Goal: Task Accomplishment & Management: Manage account settings

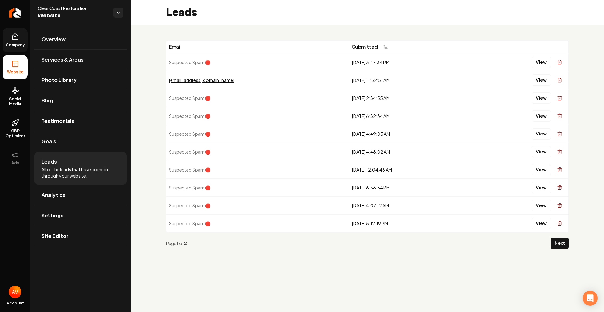
click at [16, 41] on link "Company" at bounding box center [15, 40] width 25 height 25
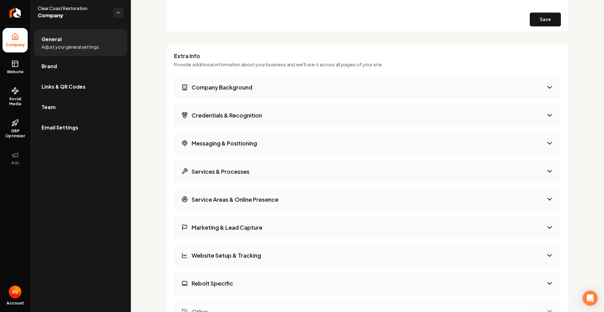
scroll to position [756, 0]
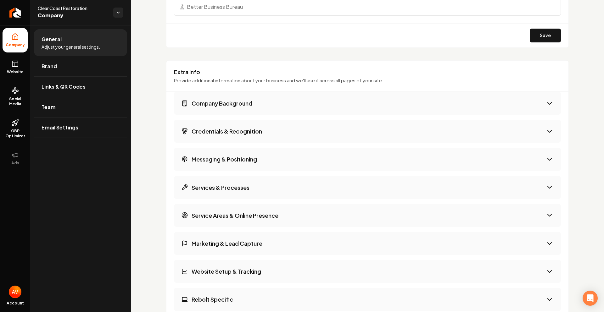
click at [523, 100] on button "Company Background" at bounding box center [367, 103] width 387 height 23
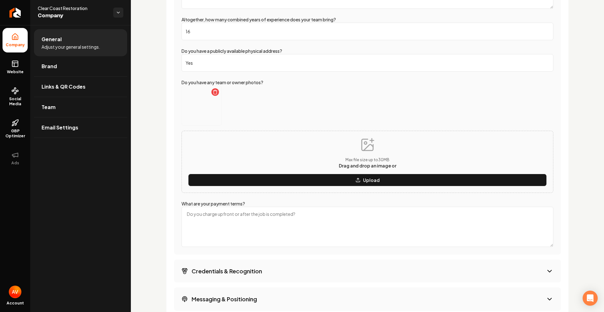
scroll to position [1071, 0]
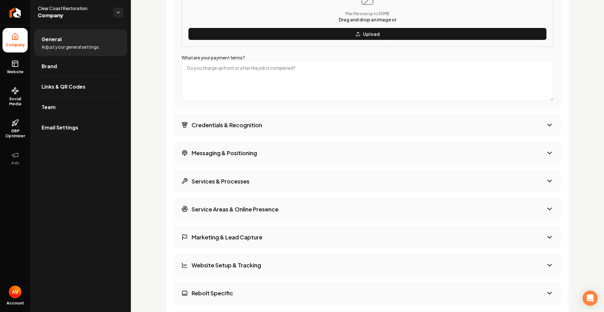
click at [307, 130] on button "Credentials & Recognition" at bounding box center [367, 125] width 387 height 23
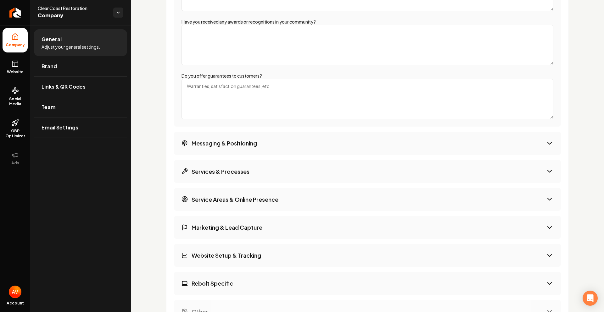
scroll to position [1008, 0]
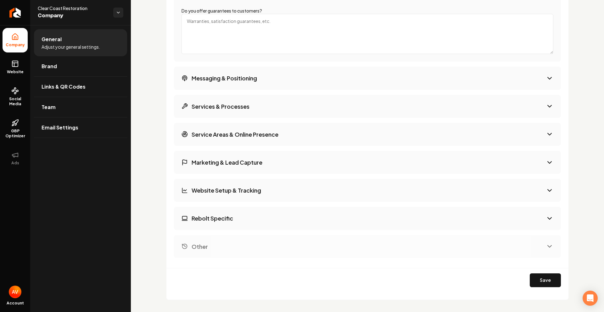
click at [287, 222] on button "Rebolt Specific" at bounding box center [367, 218] width 387 height 23
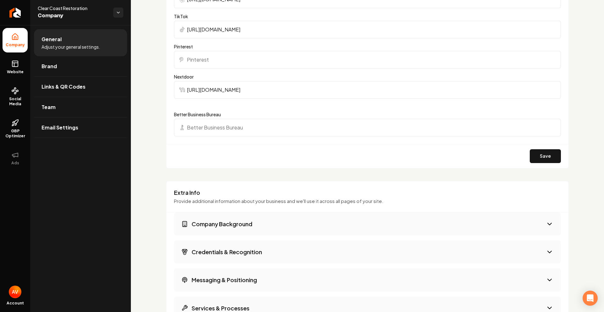
scroll to position [688, 0]
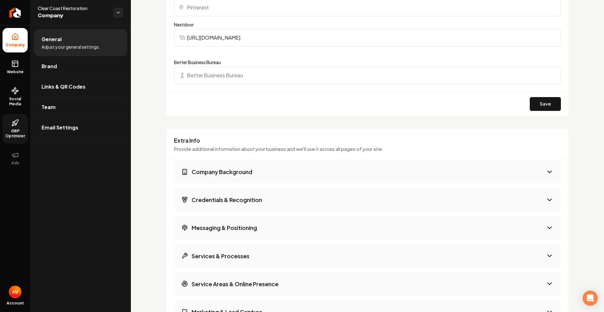
click at [13, 137] on span "GBP Optimizer" at bounding box center [15, 134] width 25 height 10
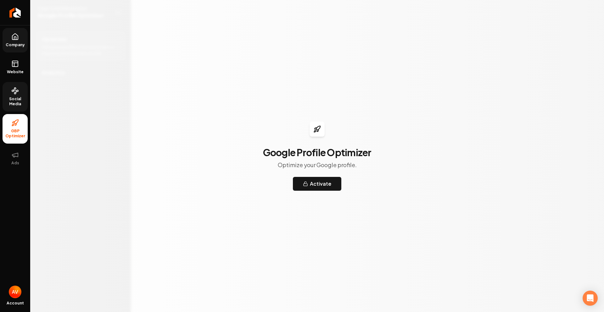
click at [17, 99] on span "Social Media" at bounding box center [15, 102] width 25 height 10
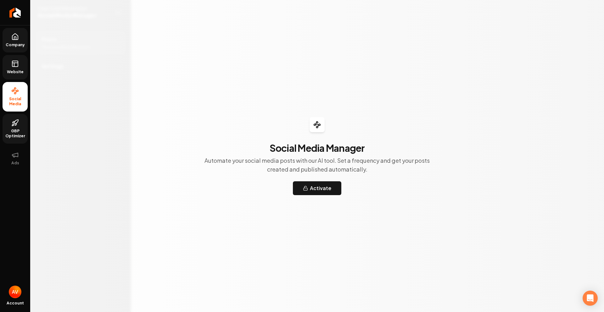
click at [18, 76] on link "Website" at bounding box center [15, 67] width 25 height 25
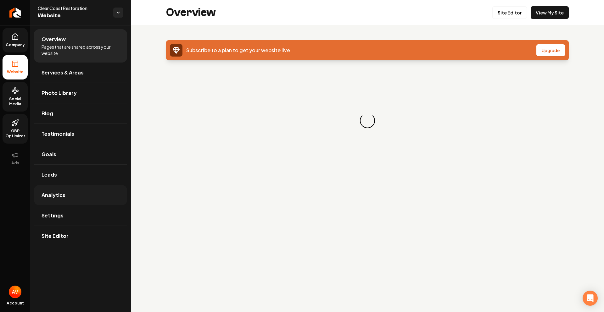
click at [66, 195] on link "Analytics" at bounding box center [80, 195] width 93 height 20
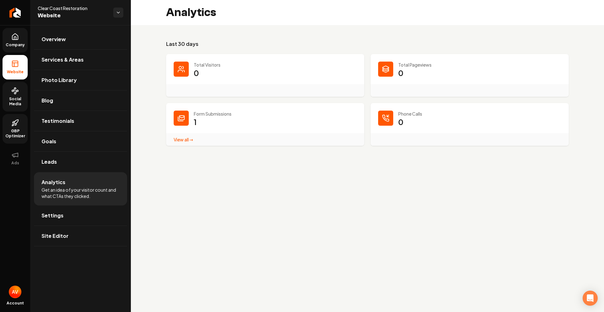
click at [178, 141] on link "View all → Form Submissions stats" at bounding box center [184, 140] width 20 height 6
click at [72, 162] on link "Leads" at bounding box center [80, 162] width 93 height 20
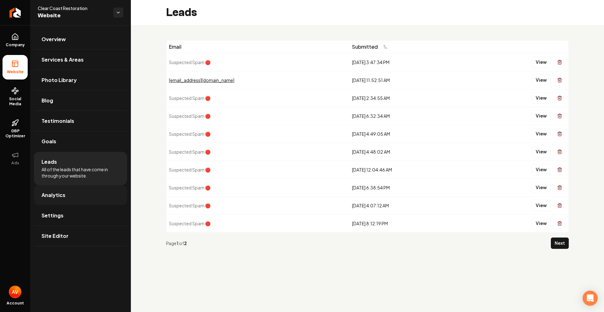
click at [67, 195] on link "Analytics" at bounding box center [80, 195] width 93 height 20
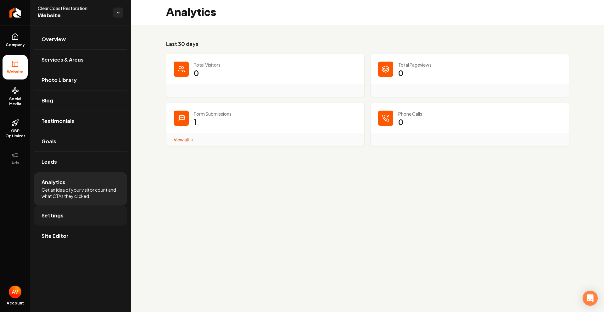
click at [70, 211] on link "Settings" at bounding box center [80, 216] width 93 height 20
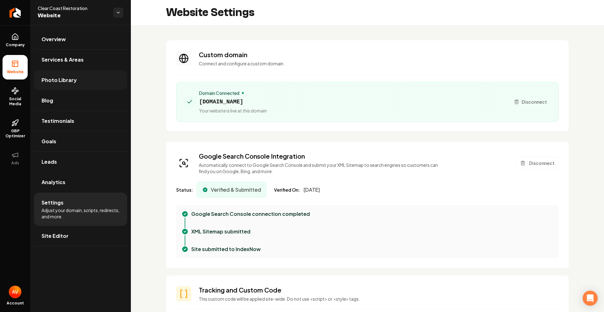
click at [60, 81] on span "Photo Library" at bounding box center [59, 80] width 35 height 8
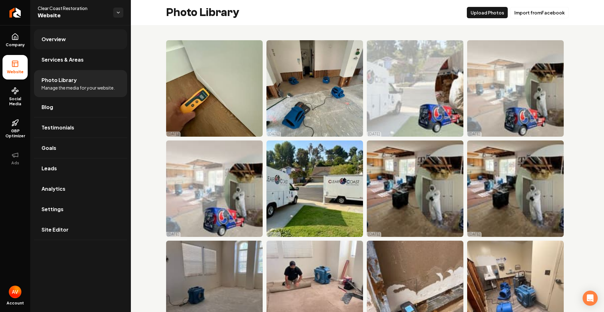
click at [65, 47] on link "Overview" at bounding box center [80, 39] width 93 height 20
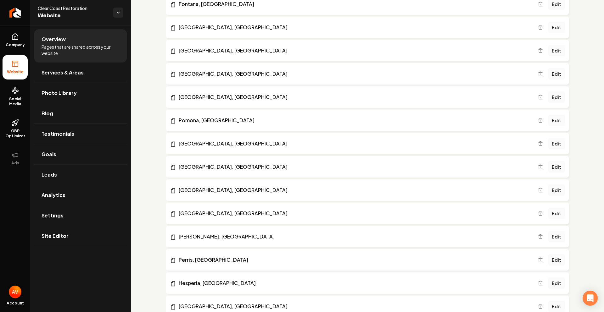
scroll to position [598, 0]
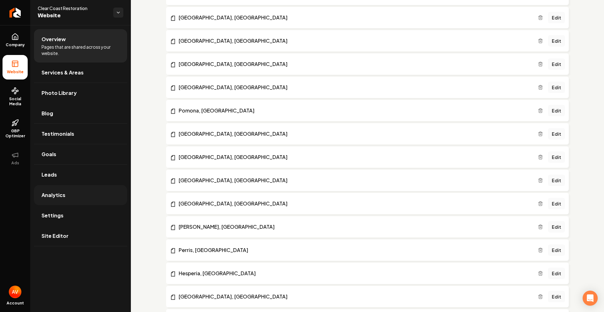
click at [62, 191] on link "Analytics" at bounding box center [80, 195] width 93 height 20
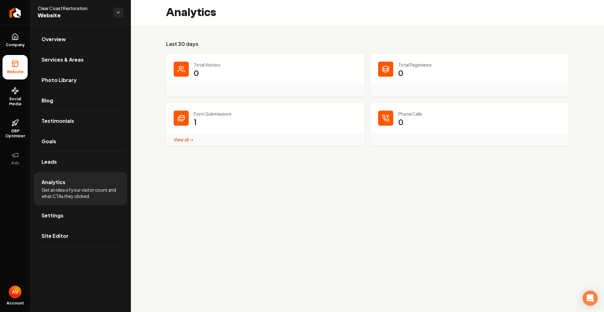
click at [62, 232] on link "Site Editor" at bounding box center [80, 236] width 93 height 20
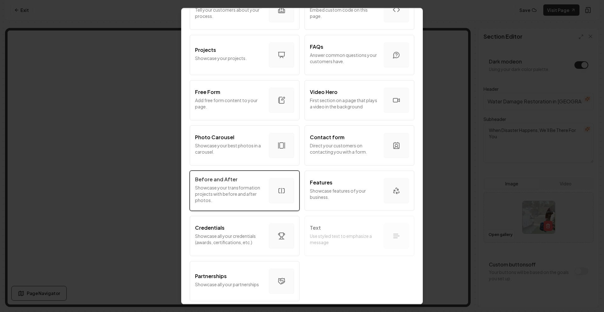
scroll to position [297, 0]
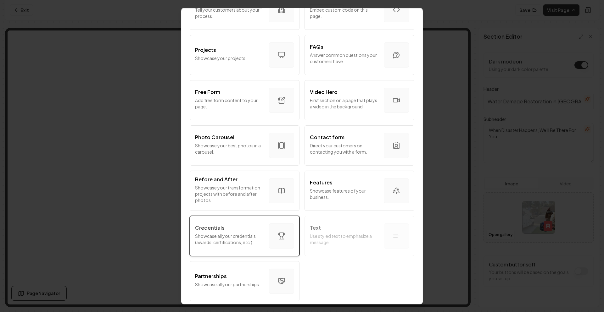
click at [251, 234] on p "Showcase all your credentials (awards, certifications, etc.)" at bounding box center [229, 239] width 69 height 13
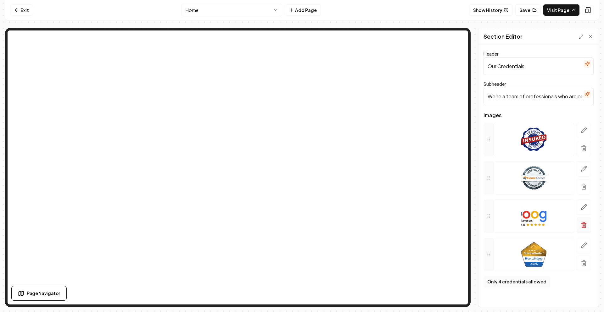
click at [583, 224] on icon "button" at bounding box center [584, 225] width 6 height 6
click at [582, 224] on icon "button" at bounding box center [584, 224] width 5 height 0
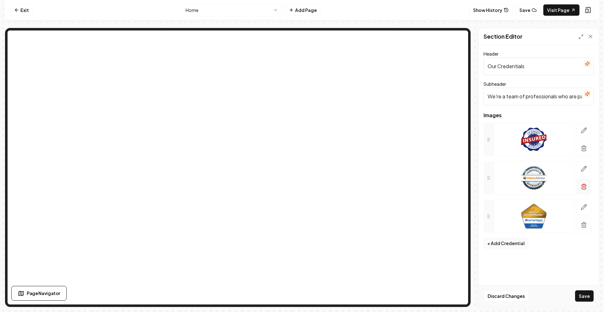
click at [587, 187] on button "button" at bounding box center [584, 186] width 14 height 15
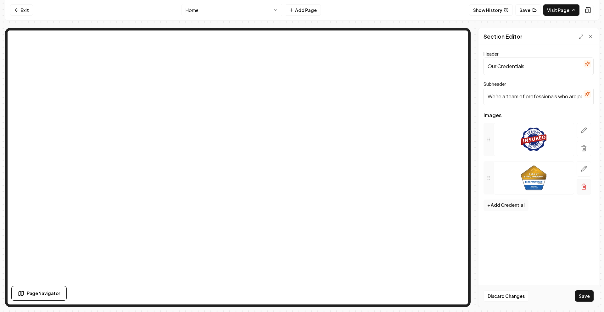
click at [586, 189] on icon "button" at bounding box center [584, 187] width 6 height 6
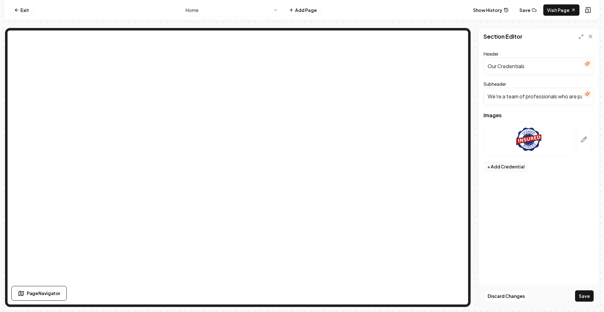
click at [494, 166] on button "+ Add Credential" at bounding box center [505, 166] width 45 height 11
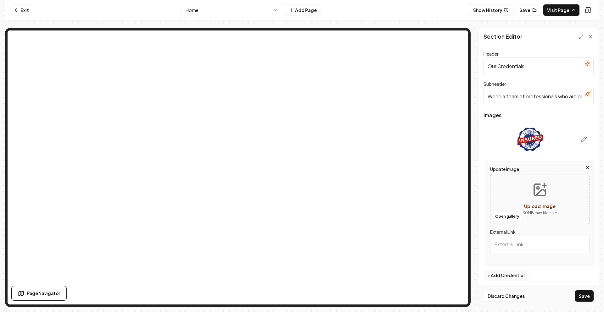
click at [535, 199] on button "Upload image 30 MB max file size" at bounding box center [539, 199] width 45 height 44
type input "**********"
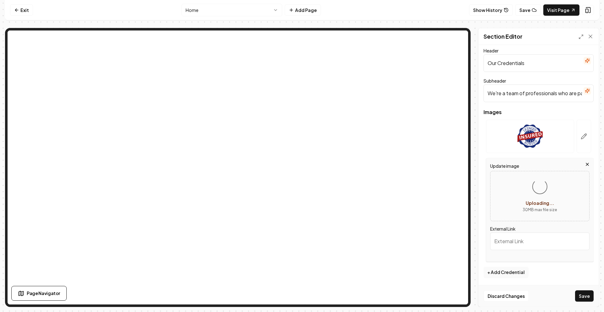
scroll to position [4, 0]
click at [556, 232] on input "External Link" at bounding box center [539, 241] width 99 height 18
drag, startPoint x: 556, startPoint y: 232, endPoint x: 550, endPoint y: 243, distance: 12.4
click at [555, 235] on input "External Link" at bounding box center [539, 241] width 99 height 18
click at [527, 144] on img at bounding box center [529, 135] width 25 height 25
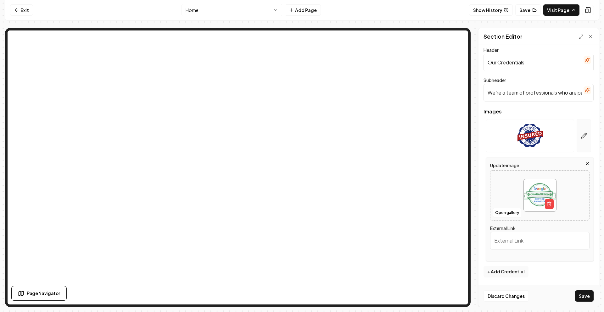
click at [577, 143] on button "button" at bounding box center [584, 135] width 14 height 33
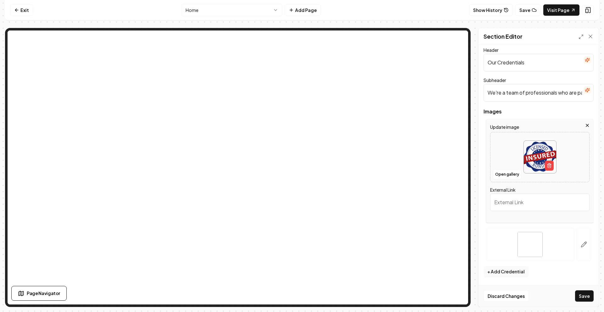
click at [557, 222] on div "Update image Open gallery External Link" at bounding box center [540, 171] width 108 height 104
click at [587, 244] on div at bounding box center [584, 244] width 20 height 33
click at [581, 243] on icon "button" at bounding box center [584, 245] width 6 height 6
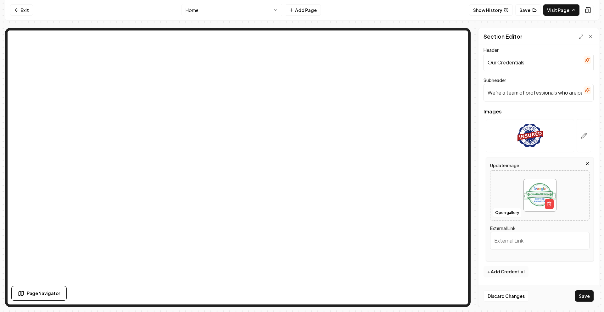
click at [519, 274] on button "+ Add Credential" at bounding box center [505, 271] width 45 height 11
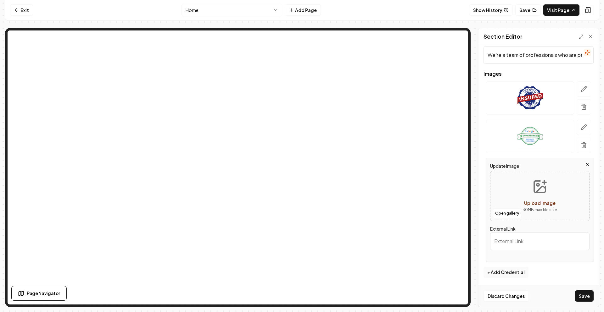
scroll to position [42, 0]
click at [534, 194] on button "Upload image 30 MB max file size" at bounding box center [539, 196] width 45 height 44
type input "**********"
click at [583, 104] on icon "button" at bounding box center [584, 104] width 2 height 1
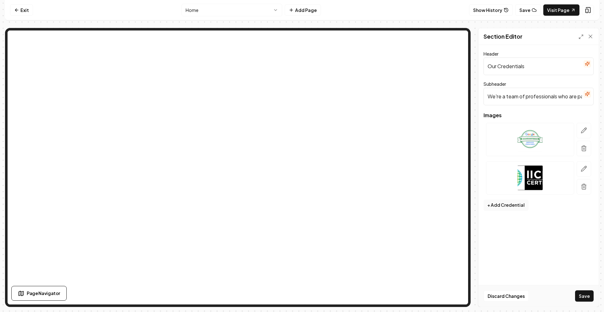
scroll to position [0, 0]
click at [509, 206] on button "+ Add Credential" at bounding box center [505, 205] width 45 height 11
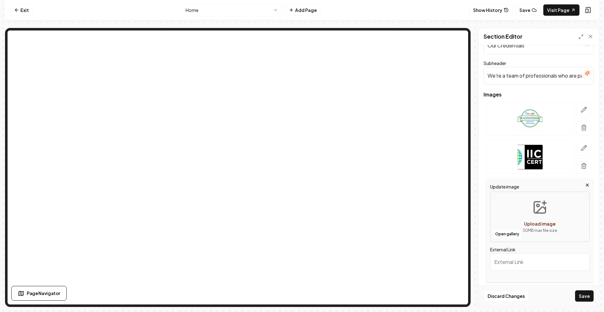
scroll to position [31, 0]
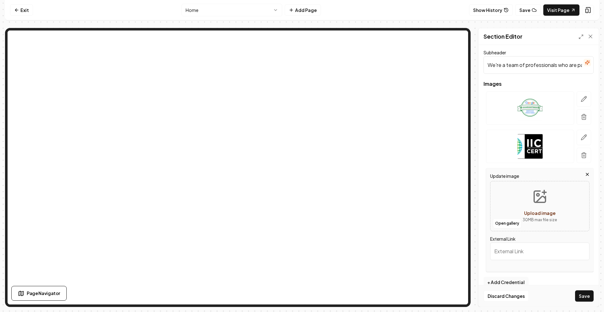
click at [545, 210] on div "Upload image" at bounding box center [539, 213] width 31 height 8
type input "**********"
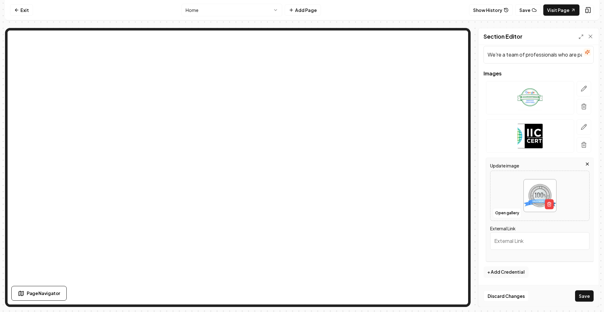
scroll to position [42, 0]
click at [584, 295] on button "Save" at bounding box center [584, 296] width 19 height 11
click at [584, 295] on div "Discard Changes Save" at bounding box center [538, 296] width 120 height 22
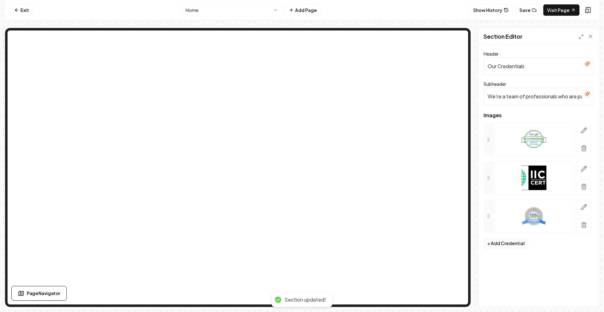
scroll to position [0, 0]
click at [504, 242] on button "+ Add Credential" at bounding box center [505, 243] width 45 height 11
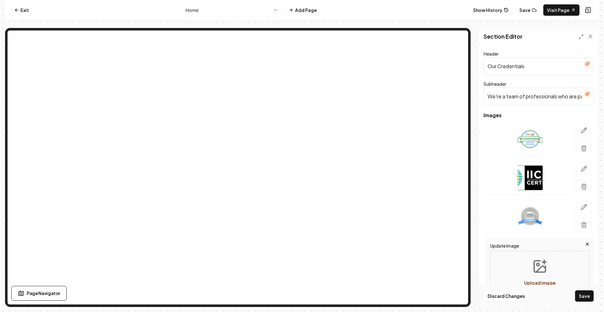
scroll to position [81, 0]
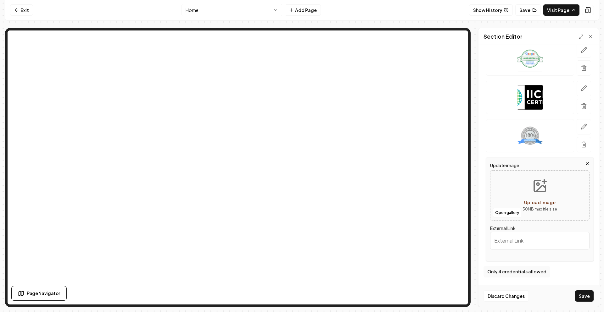
click at [517, 198] on button "Upload image 30 MB max file size" at bounding box center [539, 196] width 45 height 44
type input "**********"
click at [582, 303] on div "Discard Changes Save" at bounding box center [538, 296] width 120 height 22
click at [579, 300] on button "Save" at bounding box center [584, 296] width 19 height 11
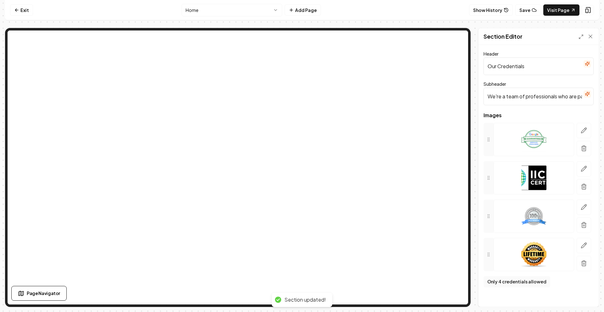
scroll to position [0, 0]
click at [224, 10] on html "Computer Required This feature is only available on a computer. Please switch t…" at bounding box center [302, 156] width 604 height 312
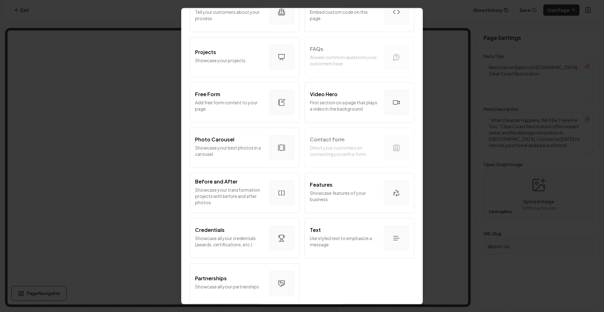
scroll to position [297, 0]
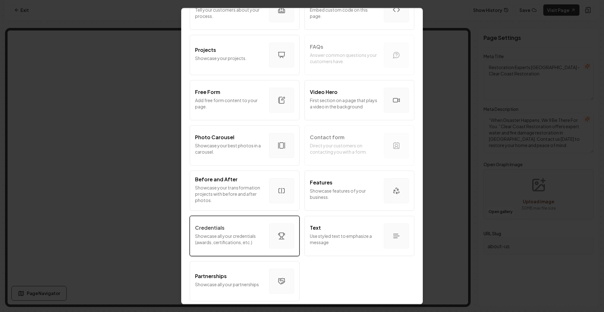
click at [252, 233] on p "Showcase all your credentials (awards, certifications, etc.)" at bounding box center [229, 239] width 69 height 13
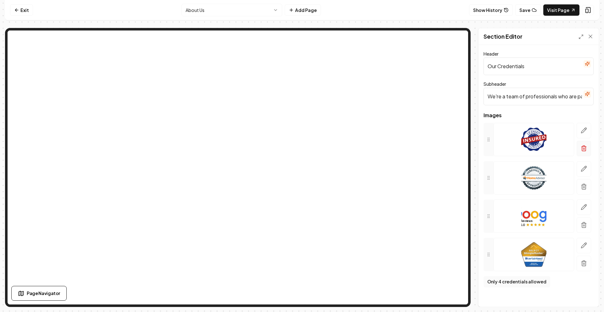
click at [586, 146] on icon "button" at bounding box center [584, 148] width 6 height 6
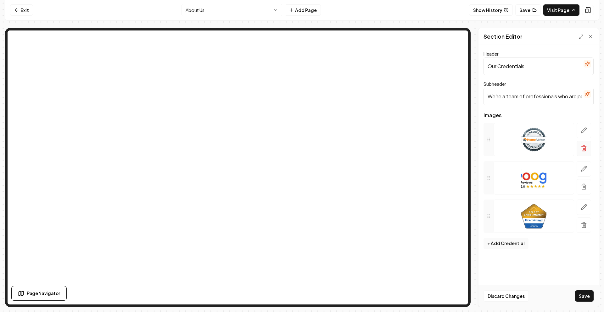
click at [586, 148] on icon "button" at bounding box center [584, 148] width 6 height 6
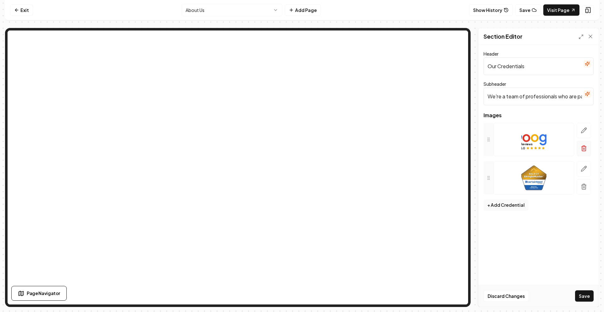
click at [584, 150] on icon "button" at bounding box center [584, 148] width 6 height 6
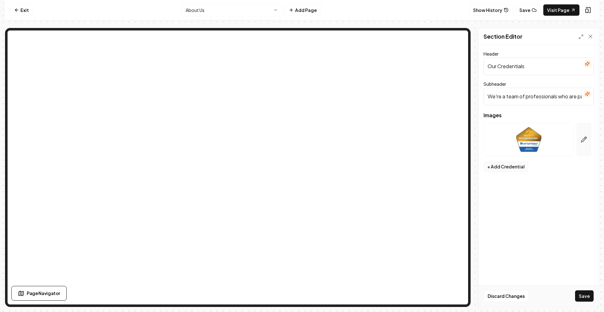
click at [581, 146] on button "button" at bounding box center [584, 139] width 14 height 33
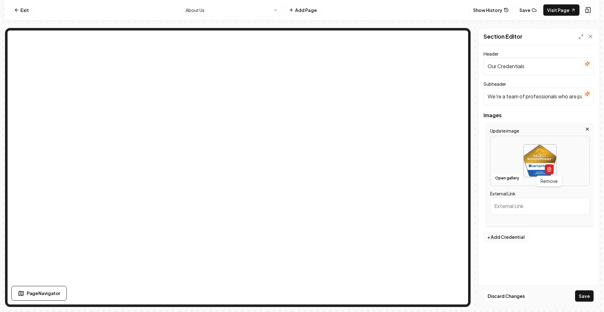
click at [549, 169] on icon "button" at bounding box center [549, 169] width 5 height 5
click at [537, 155] on icon "Upload image" at bounding box center [540, 154] width 9 height 6
click at [544, 154] on icon "Upload image" at bounding box center [539, 151] width 15 height 15
type input "**********"
click at [511, 236] on button "+ Add Credential" at bounding box center [505, 237] width 45 height 11
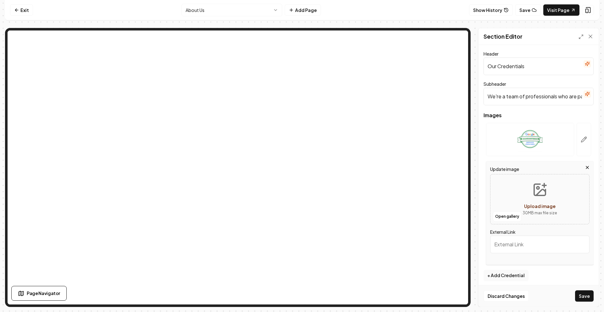
click at [523, 197] on button "Upload image 30 MB max file size" at bounding box center [539, 199] width 45 height 44
type input "**********"
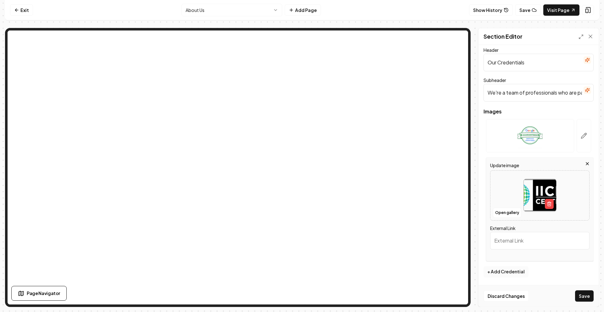
click at [507, 268] on button "+ Add Credential" at bounding box center [505, 271] width 45 height 11
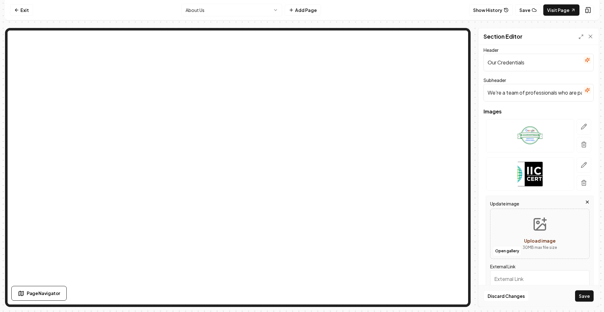
click at [540, 240] on span "Upload image" at bounding box center [539, 241] width 31 height 6
type input "**********"
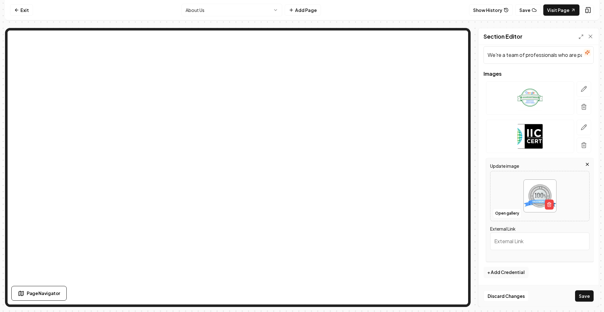
scroll to position [42, 0]
click at [518, 270] on button "+ Add Credential" at bounding box center [505, 271] width 45 height 11
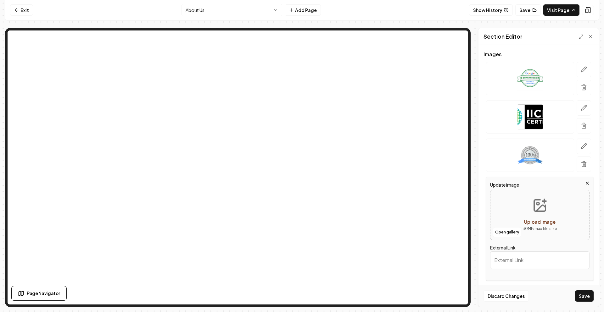
scroll to position [81, 0]
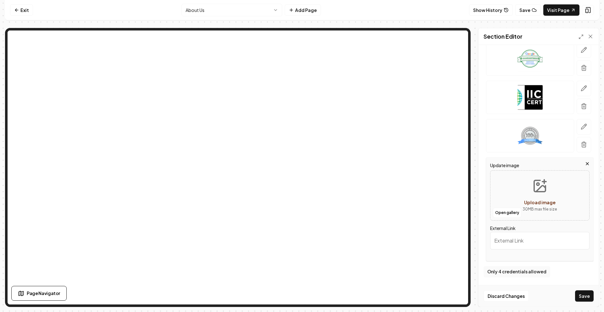
click at [528, 194] on button "Upload image 30 MB max file size" at bounding box center [539, 196] width 45 height 44
type input "**********"
click at [578, 295] on button "Save" at bounding box center [584, 296] width 19 height 11
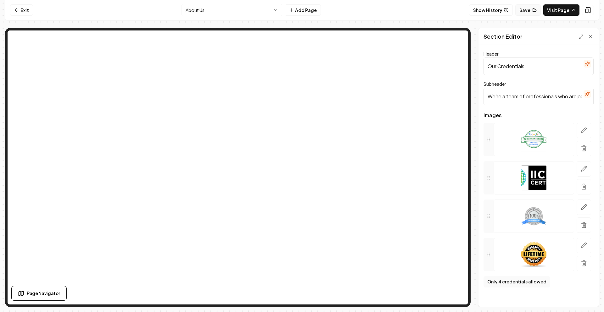
click at [525, 7] on button "Save" at bounding box center [527, 9] width 25 height 11
click at [25, 13] on link "Exit" at bounding box center [21, 9] width 23 height 11
